Goal: Obtain resource: Download file/media

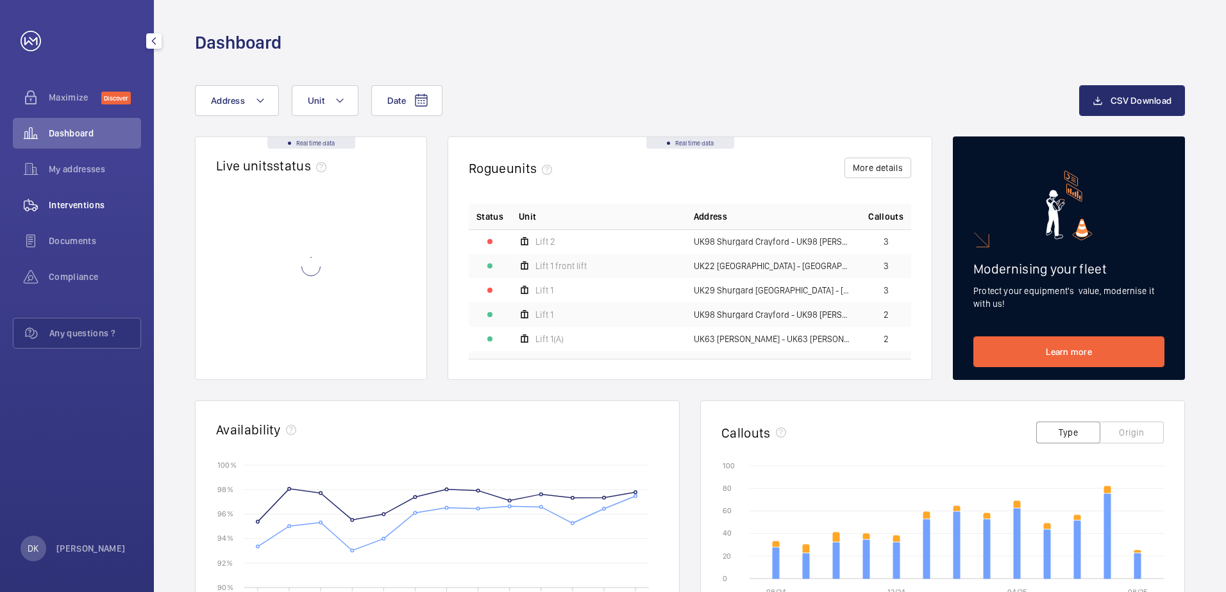
click at [78, 196] on div "Interventions" at bounding box center [77, 205] width 128 height 31
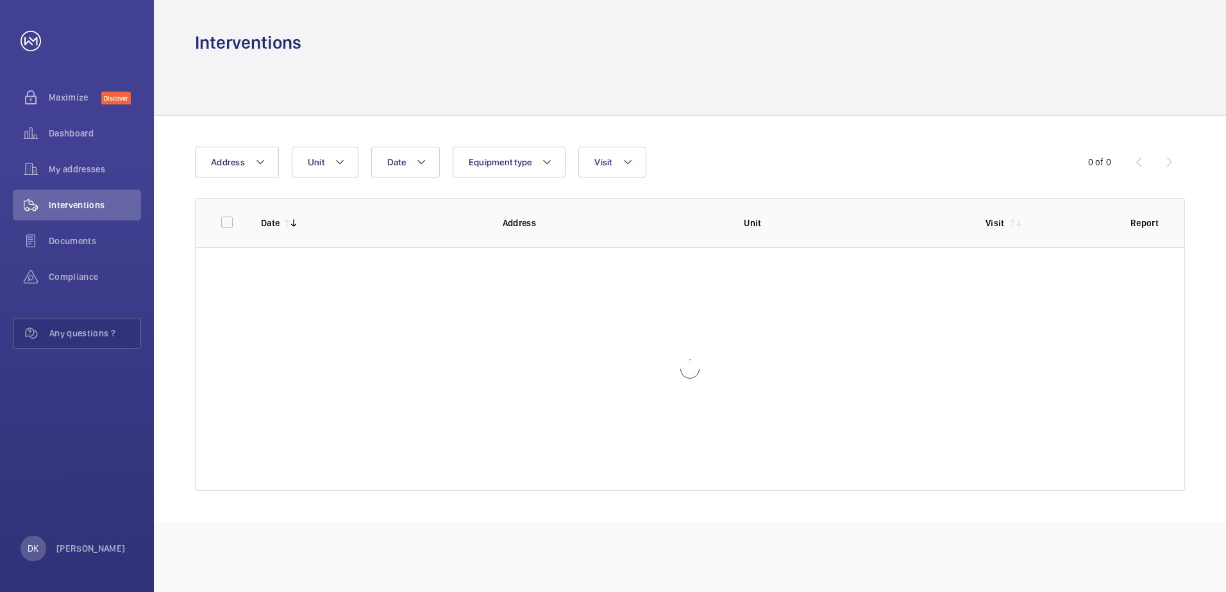
click at [265, 135] on div "Date Address Unit Equipment type Visit 0 of 0 Date Address Unit Visit Report" at bounding box center [690, 319] width 1072 height 406
click at [256, 160] on mat-icon at bounding box center [260, 162] width 10 height 15
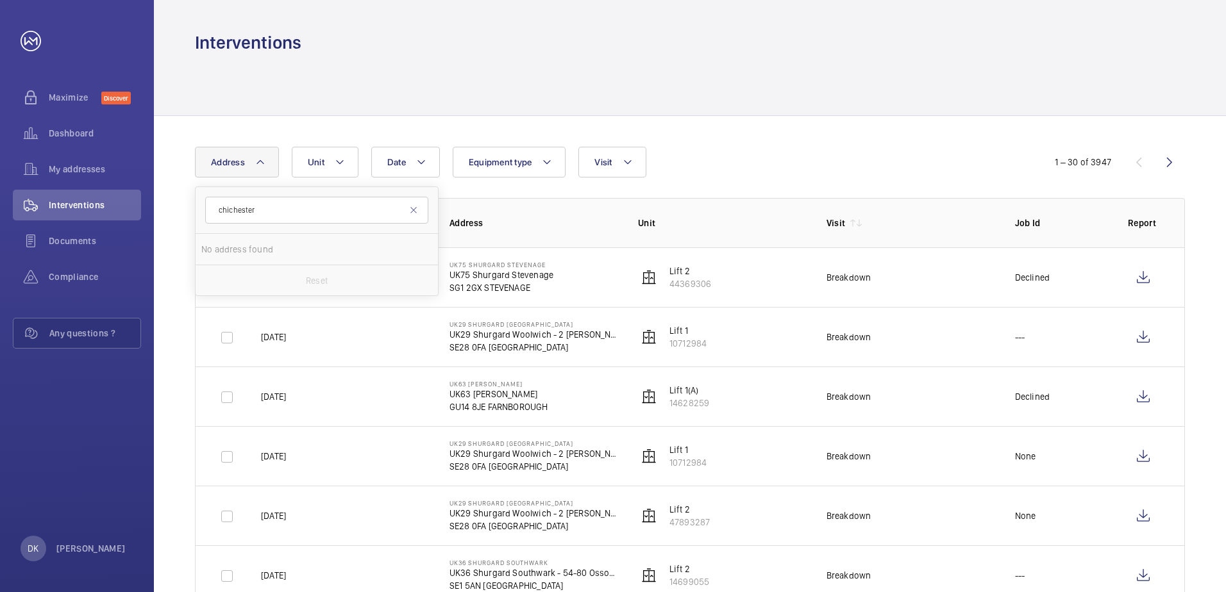
type input "chichester"
click at [283, 250] on span "UK71 Shurgard [GEOGRAPHIC_DATA] - UK71 [GEOGRAPHIC_DATA] [GEOGRAPHIC_DATA] , [G…" at bounding box center [318, 249] width 176 height 13
click at [227, 250] on input "UK71 Shurgard [GEOGRAPHIC_DATA] - UK71 [GEOGRAPHIC_DATA] [GEOGRAPHIC_DATA] , [G…" at bounding box center [214, 250] width 26 height 26
checkbox input "true"
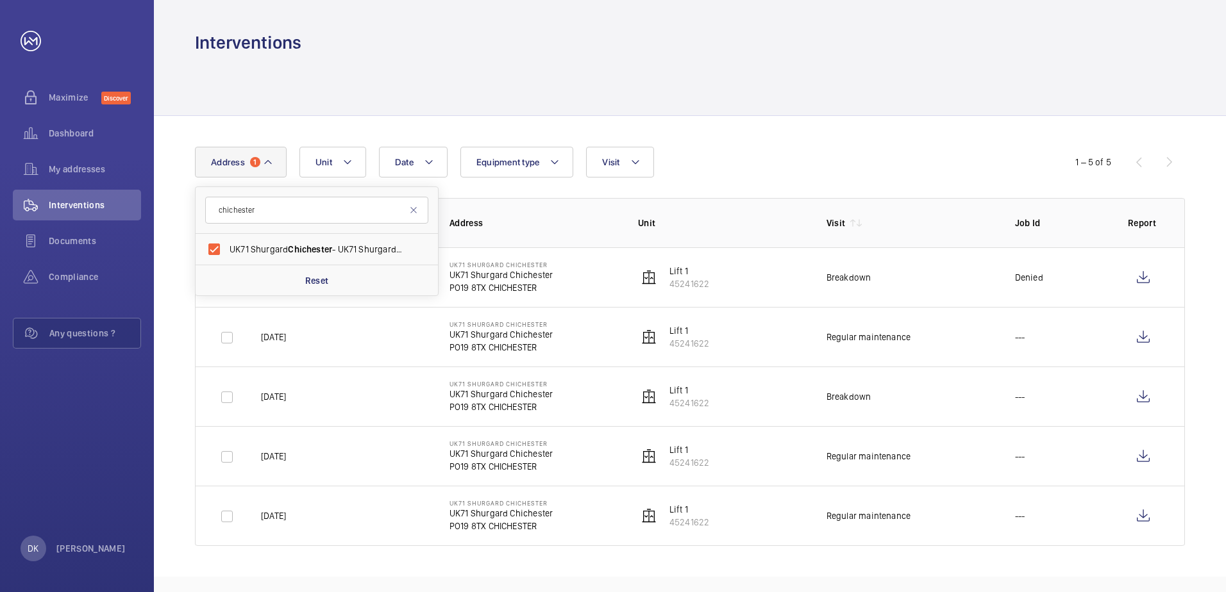
click at [694, 206] on th "Unit" at bounding box center [711, 222] width 189 height 49
click at [1034, 277] on p "Denied" at bounding box center [1029, 277] width 28 height 13
click at [1059, 265] on td "Denied" at bounding box center [1051, 278] width 113 height 60
click at [975, 276] on td "Breakdown" at bounding box center [900, 278] width 189 height 60
click at [1066, 267] on td "Denied" at bounding box center [1051, 278] width 113 height 60
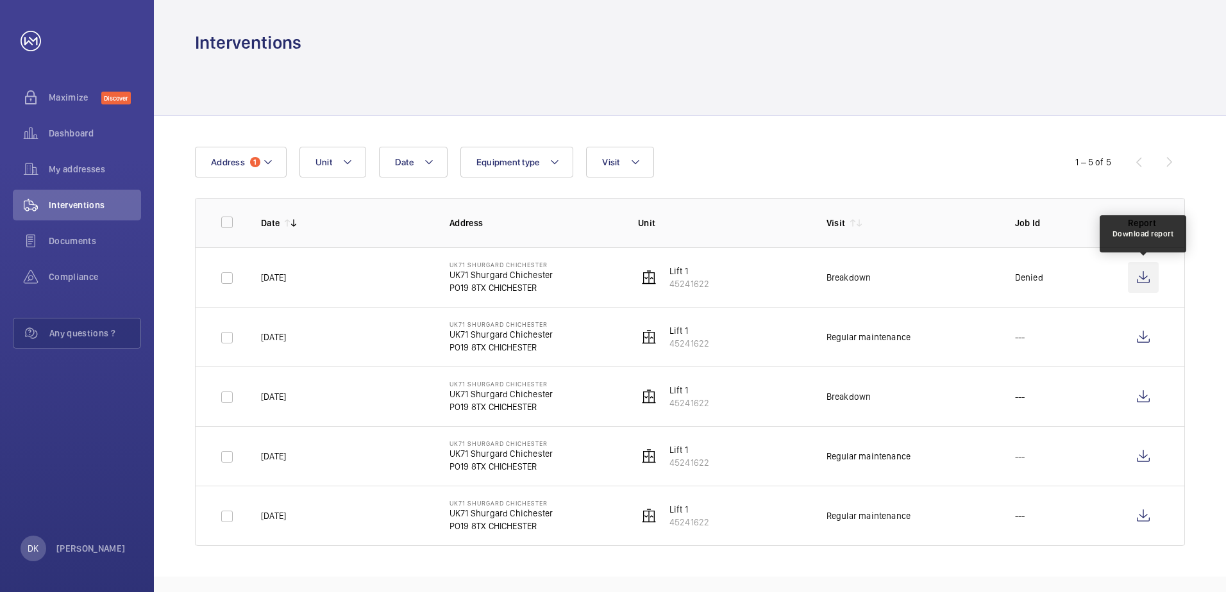
click at [1149, 283] on wm-front-icon-button at bounding box center [1143, 277] width 31 height 31
click at [485, 55] on div at bounding box center [690, 85] width 990 height 61
click at [417, 70] on div at bounding box center [690, 85] width 990 height 61
